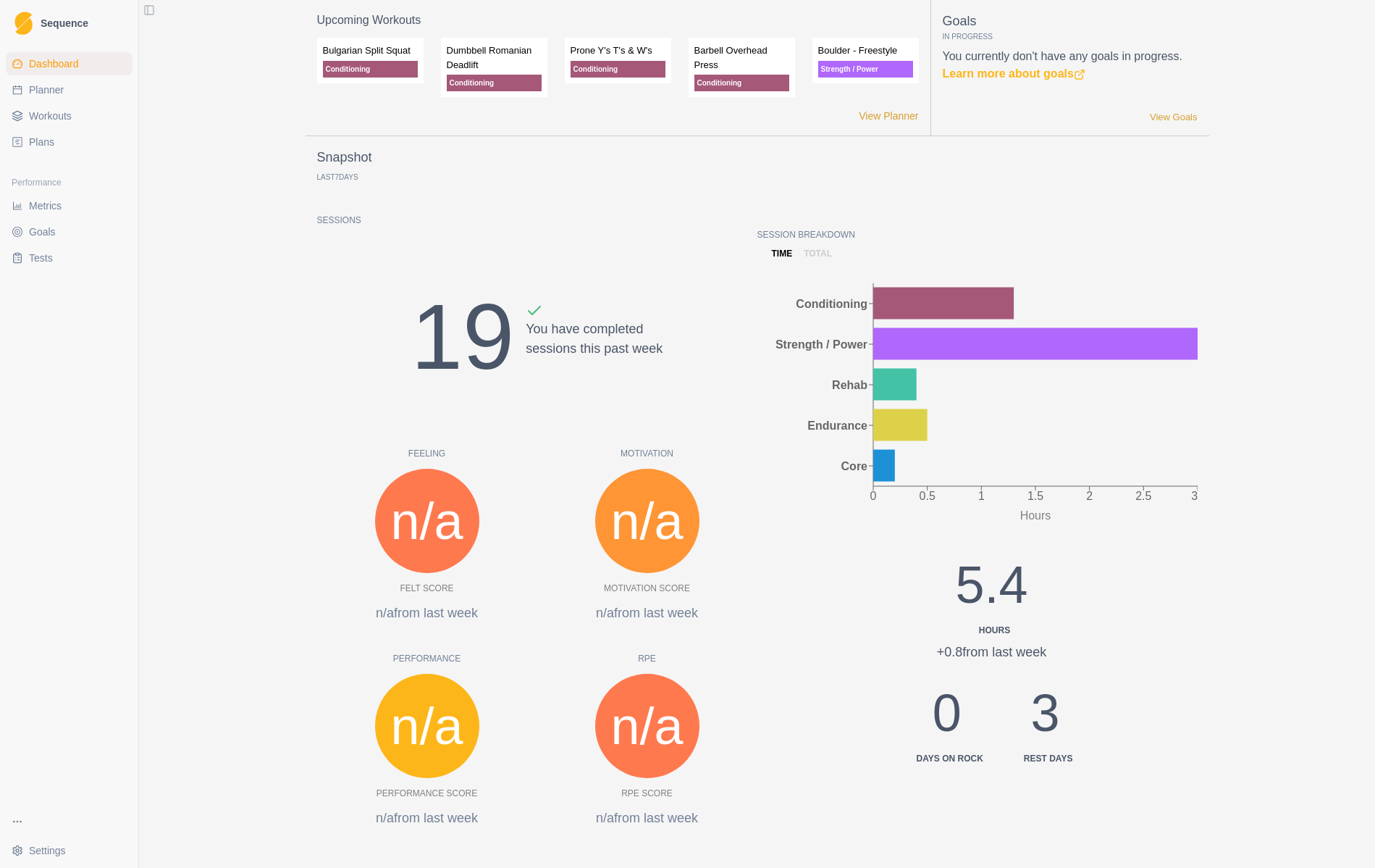
click at [57, 88] on span "Planner" at bounding box center [46, 89] width 35 height 14
select select "month"
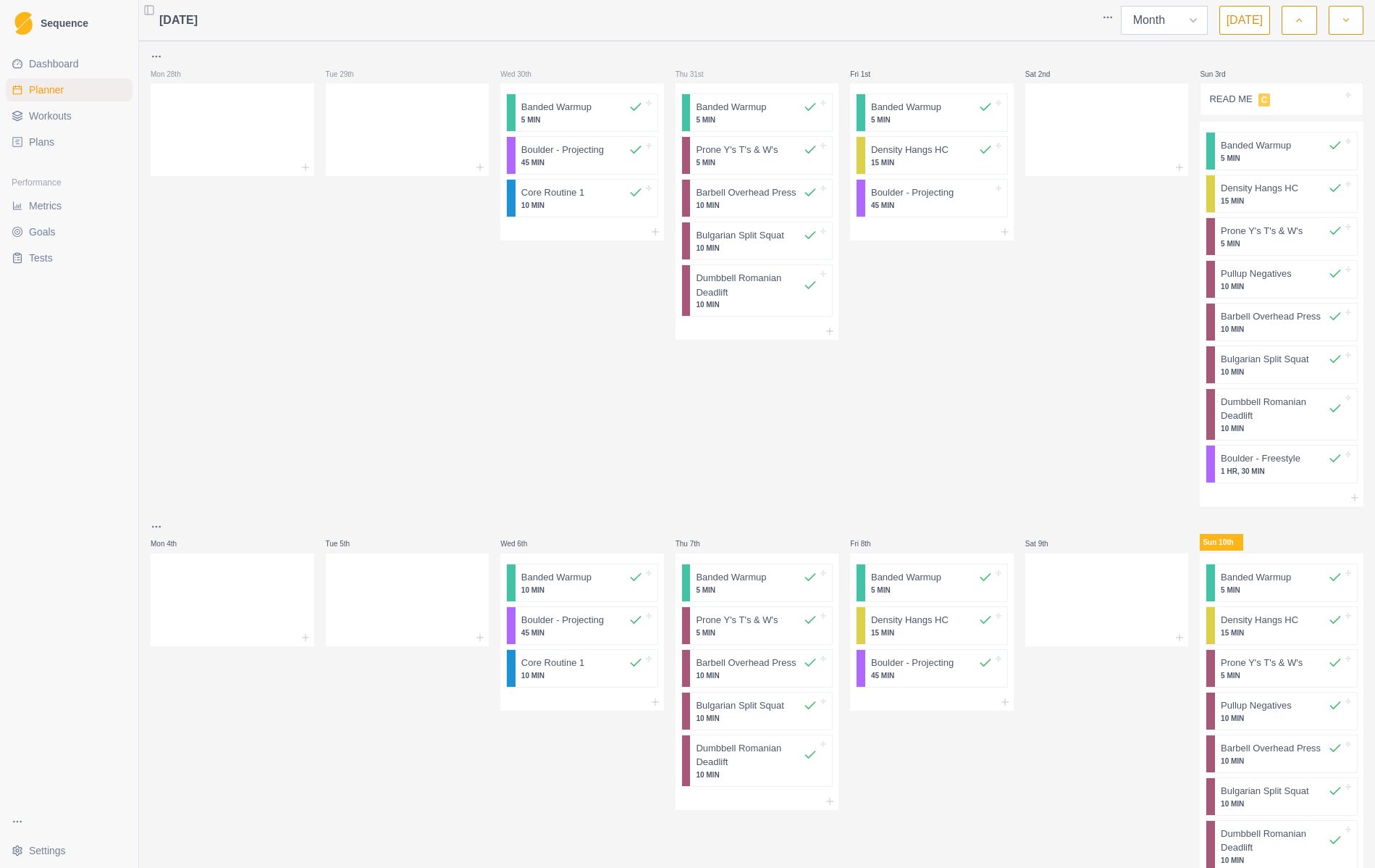
click at [1121, 6] on select "Week Month" at bounding box center [1164, 21] width 87 height 29
click at [863, 21] on div at bounding box center [646, 21] width 898 height 29
click at [1295, 18] on button "button" at bounding box center [1300, 21] width 35 height 29
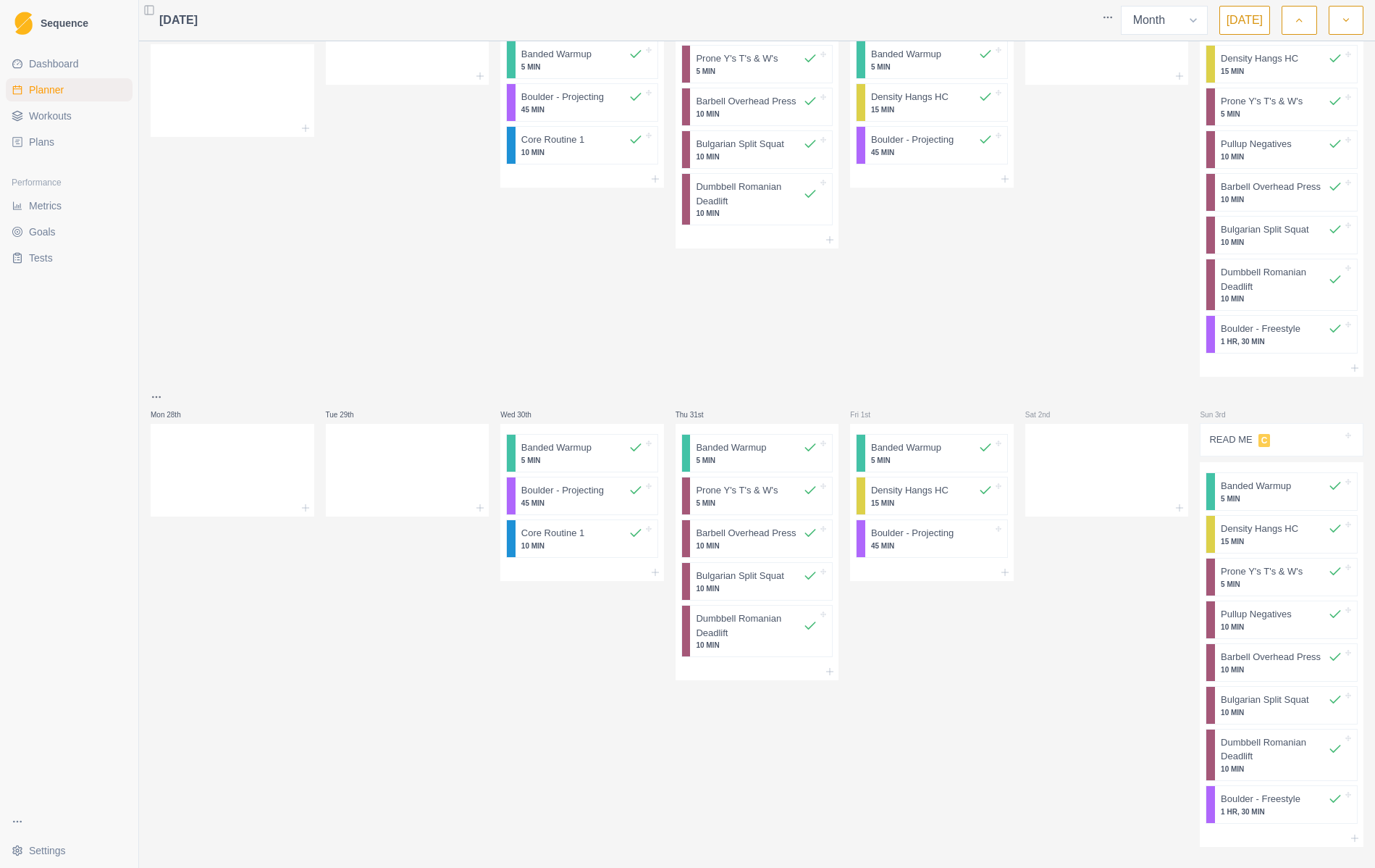
scroll to position [823, 0]
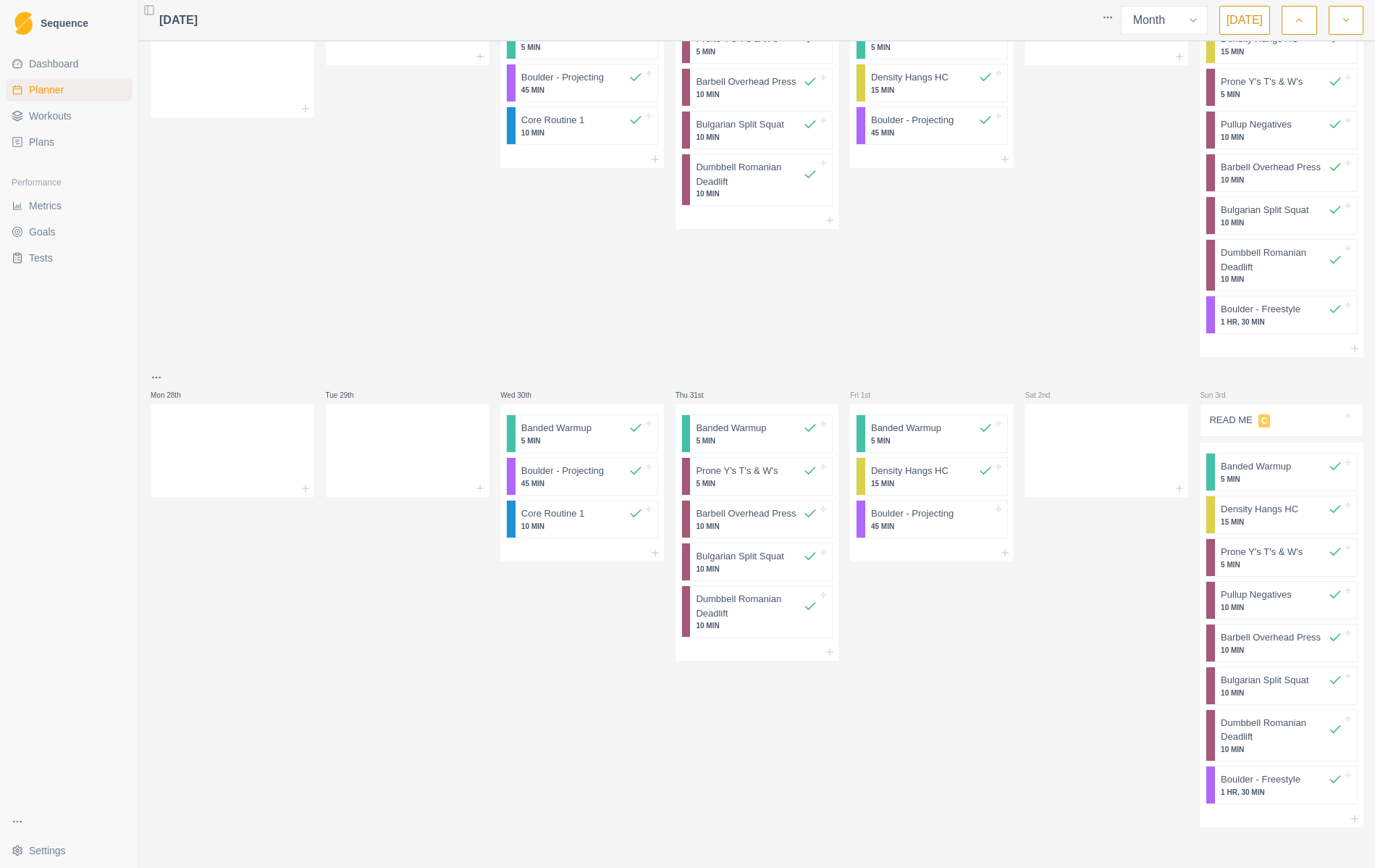
click at [1345, 22] on icon "button" at bounding box center [1346, 20] width 10 height 14
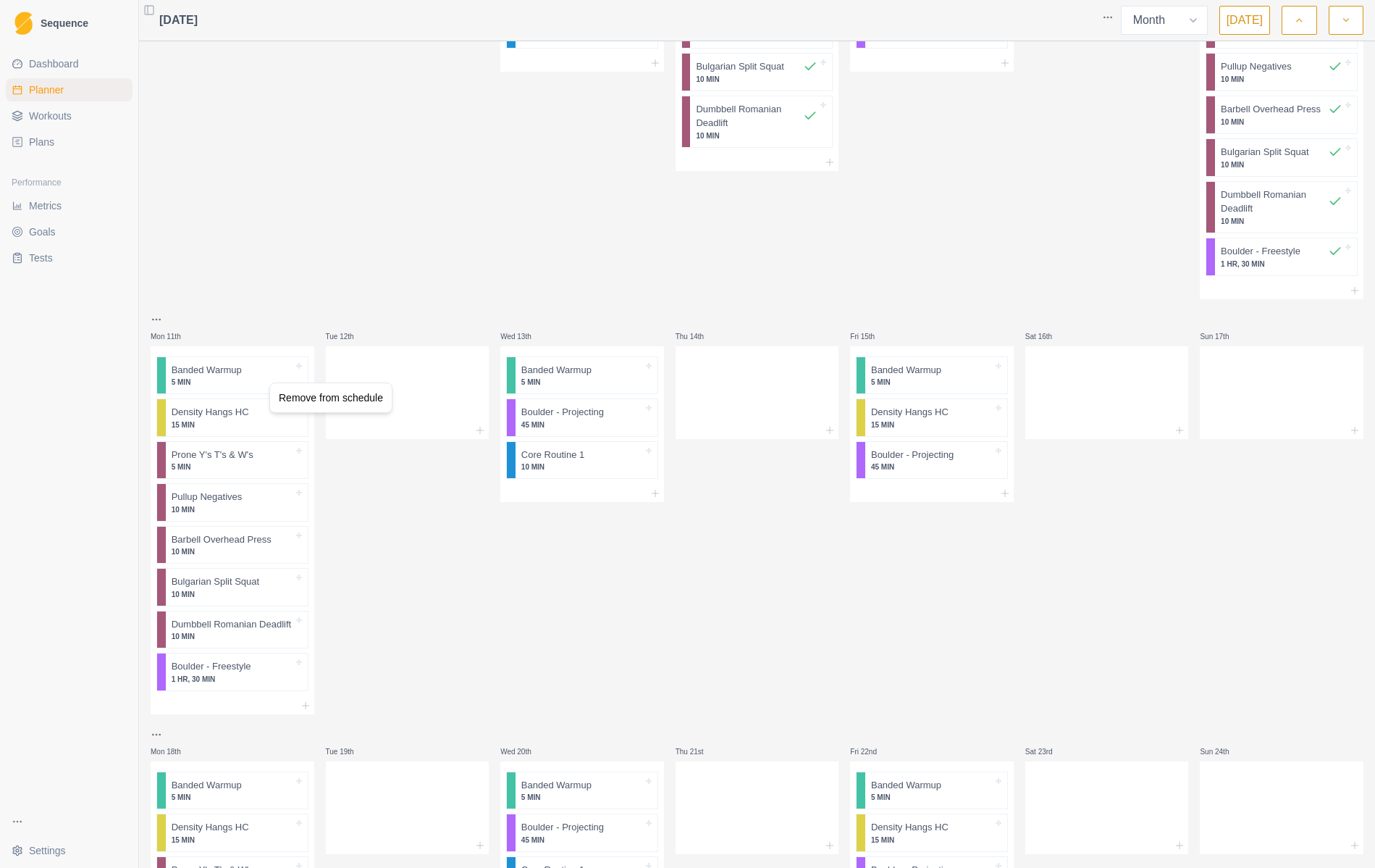
scroll to position [639, 0]
click at [292, 399] on div "Remove from schedule" at bounding box center [331, 397] width 116 height 23
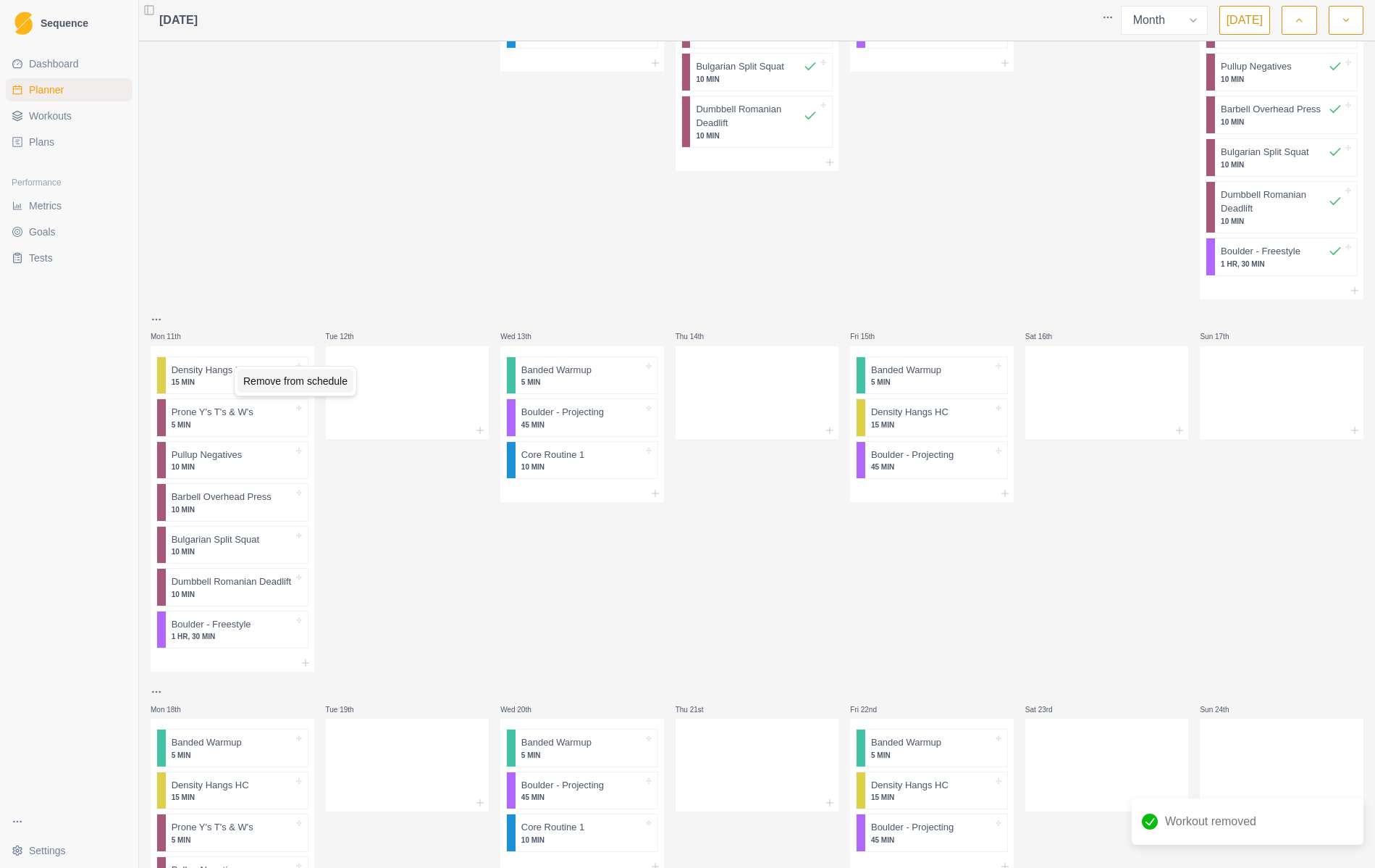
click at [263, 381] on div "Remove from schedule" at bounding box center [295, 381] width 116 height 23
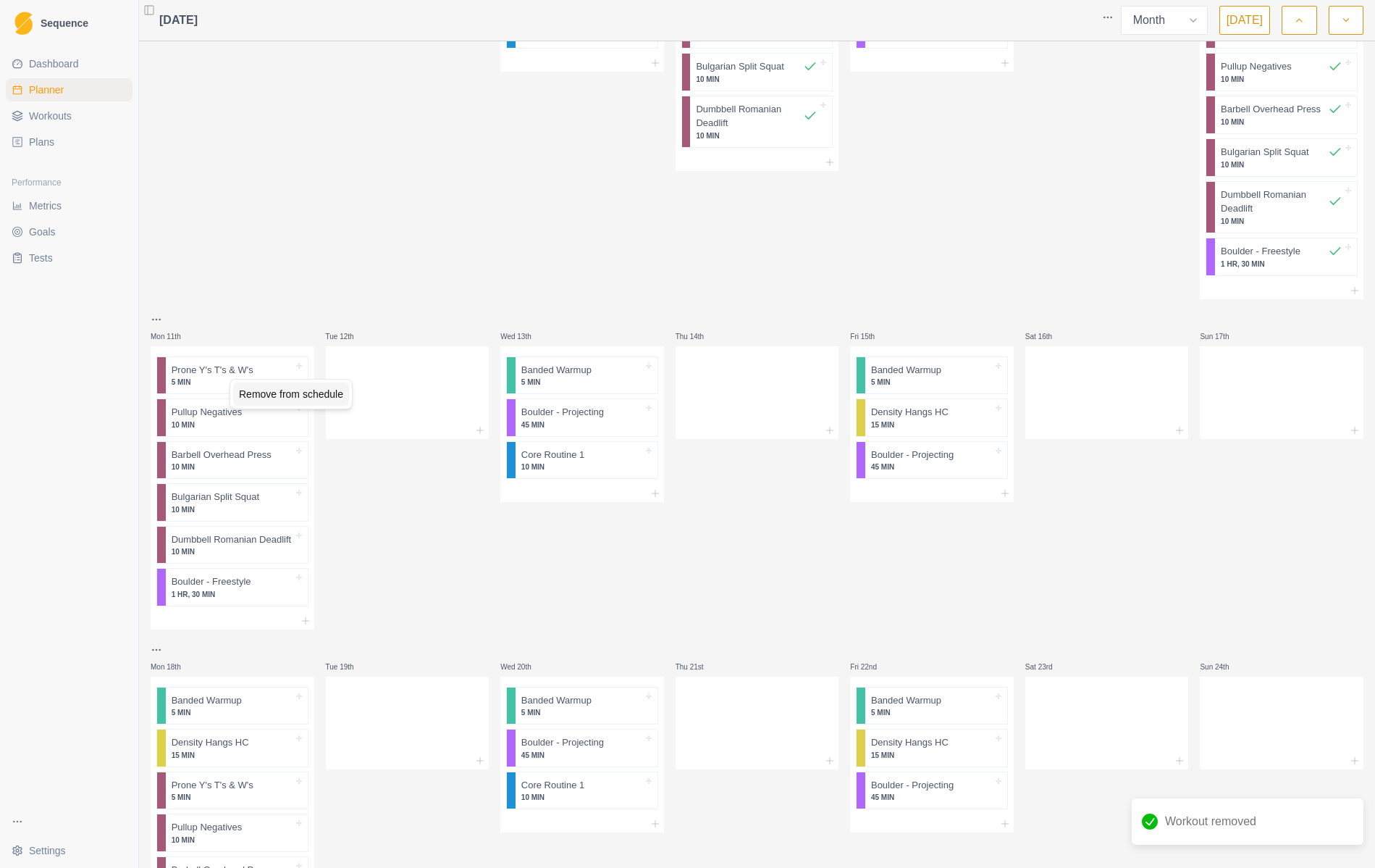
click at [272, 397] on div "Remove from schedule" at bounding box center [291, 394] width 116 height 23
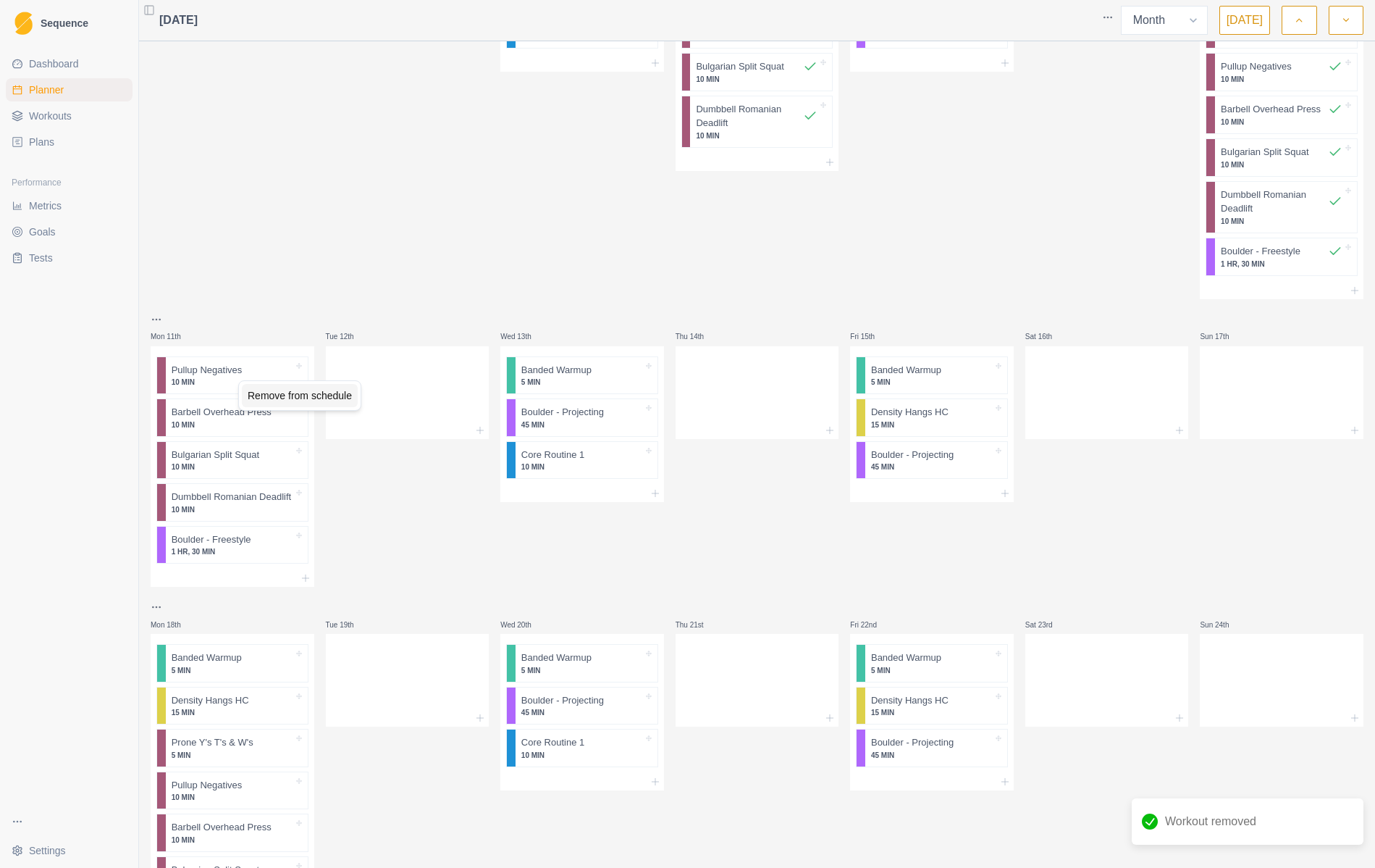
click at [291, 397] on div "Remove from schedule" at bounding box center [300, 395] width 116 height 23
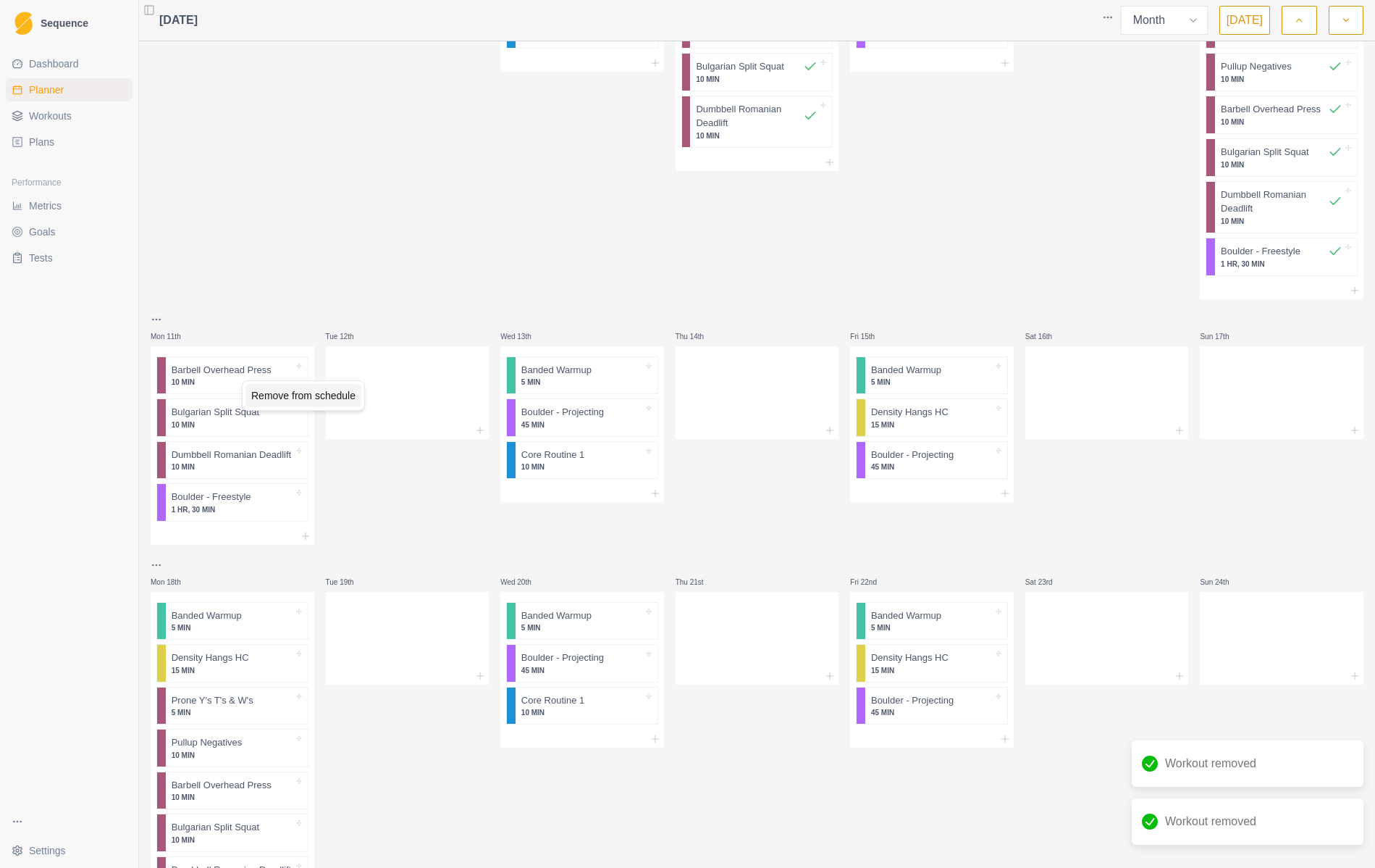
click at [298, 399] on div "Remove from schedule" at bounding box center [303, 395] width 116 height 23
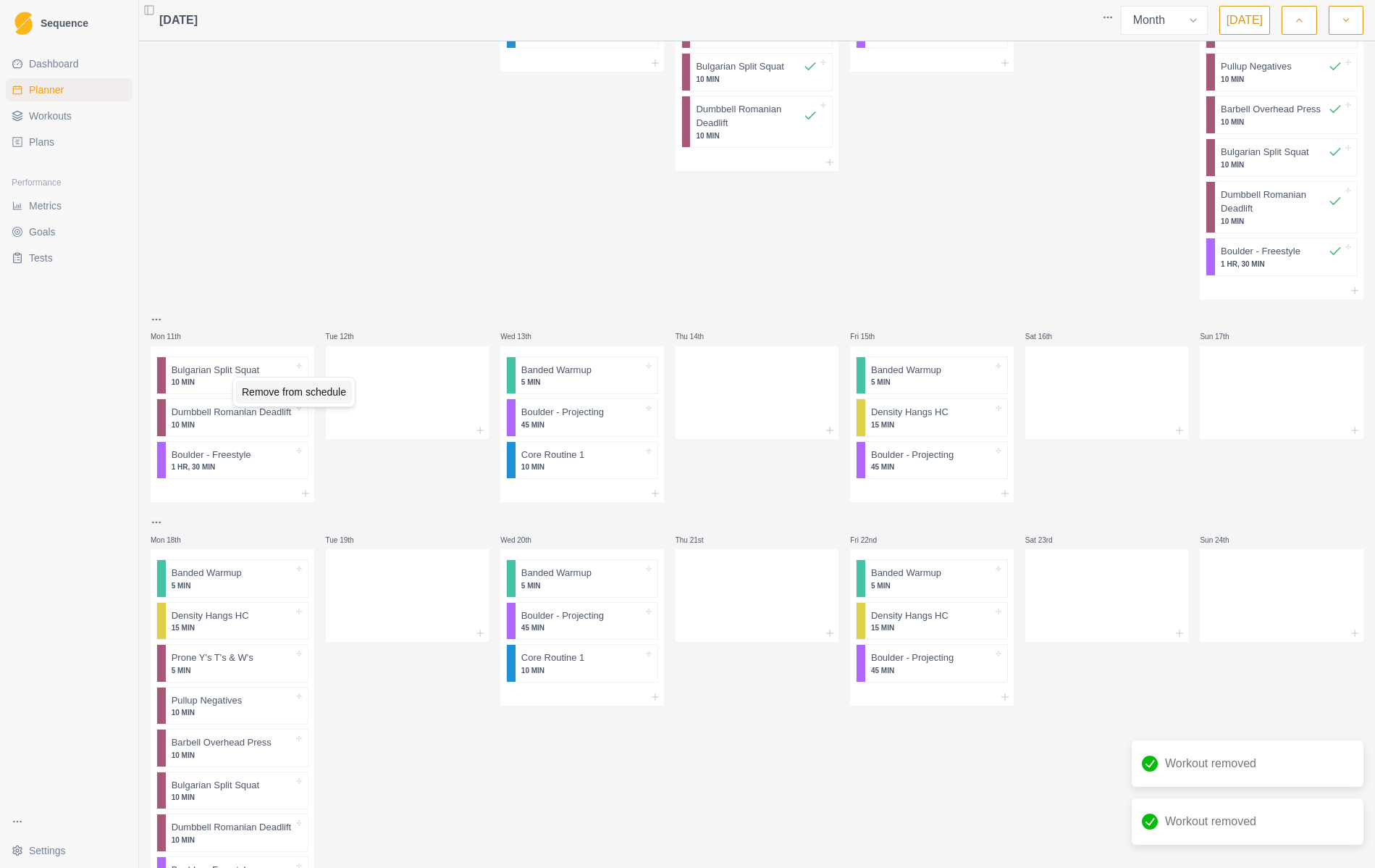
click at [290, 395] on div "Remove from schedule" at bounding box center [294, 391] width 116 height 23
drag, startPoint x: 289, startPoint y: 391, endPoint x: 278, endPoint y: 394, distance: 11.4
click at [289, 391] on div "Remove from schedule" at bounding box center [292, 391] width 116 height 23
click at [272, 390] on div "Remove from schedule" at bounding box center [294, 390] width 116 height 23
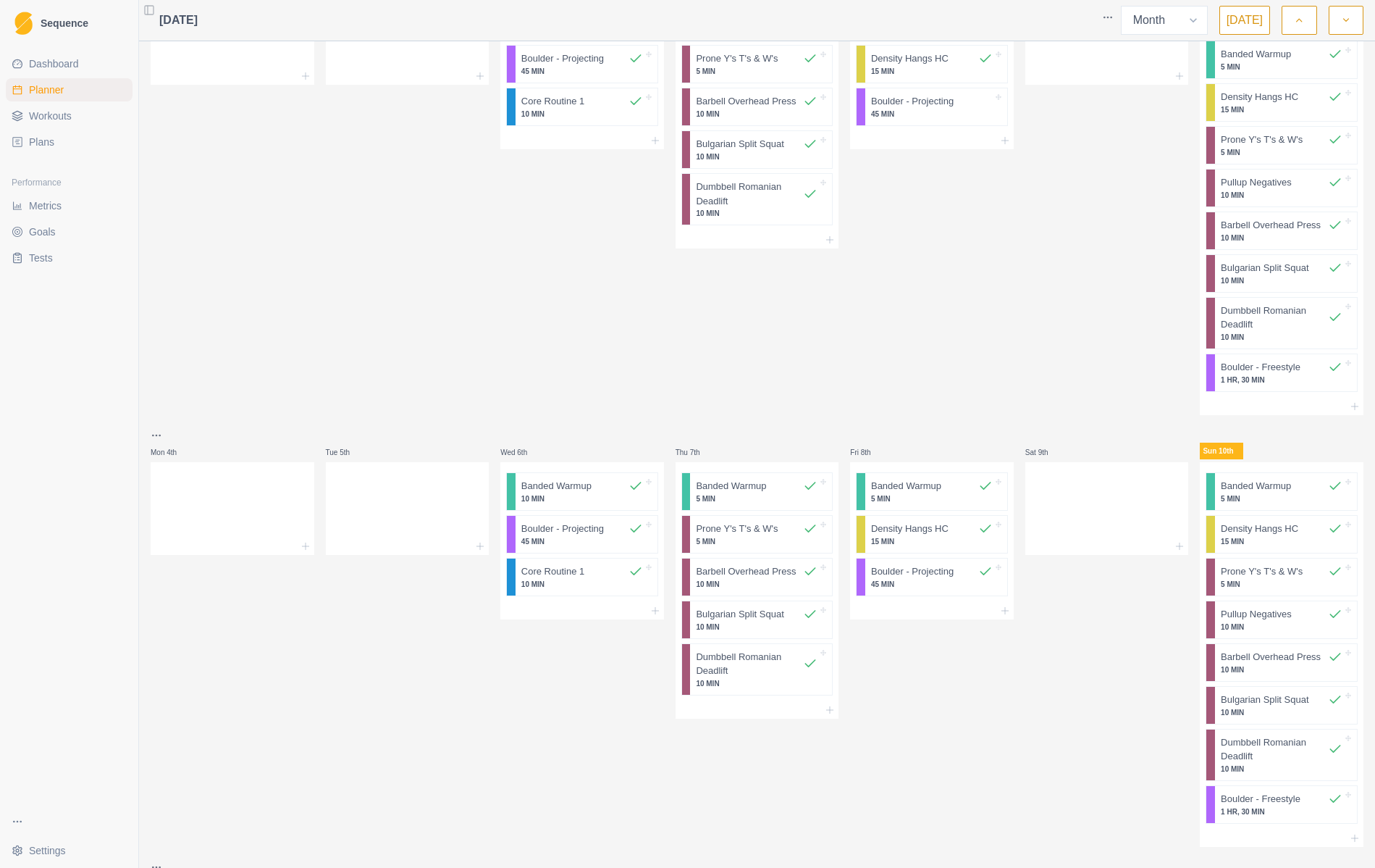
scroll to position [0, 0]
